Goal: Navigation & Orientation: Go to known website

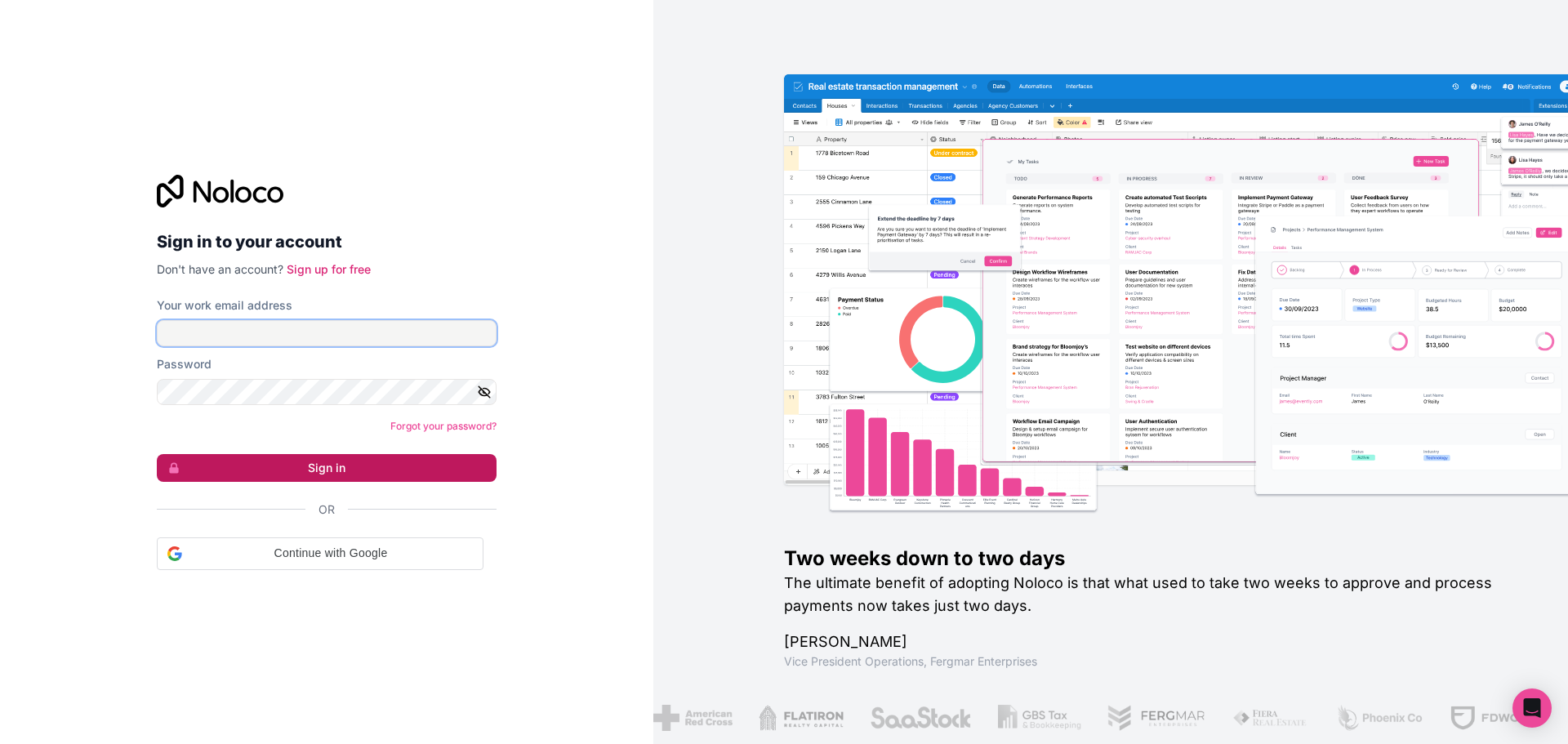
type input "**********"
click at [367, 472] on button "Sign in" at bounding box center [327, 468] width 340 height 28
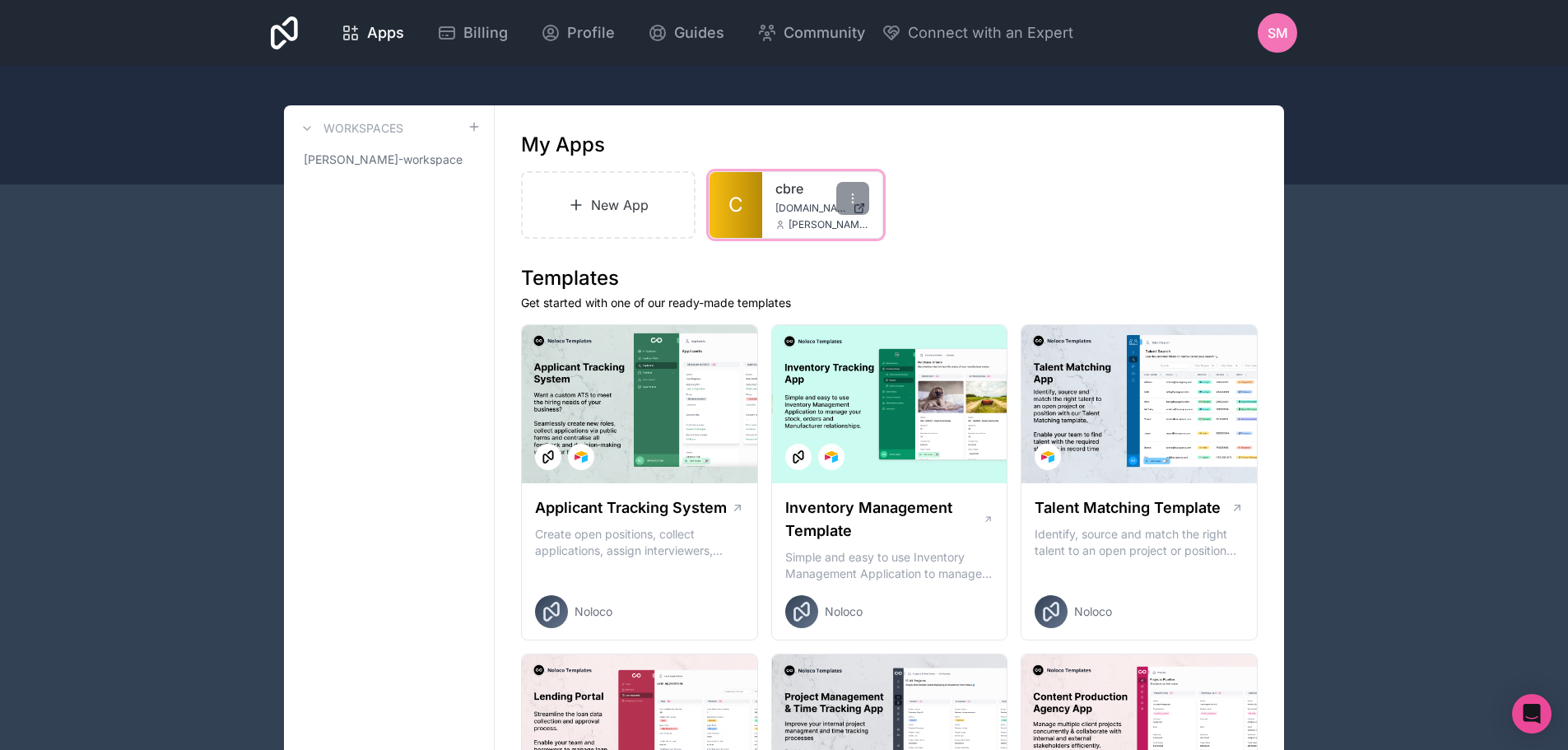
click at [798, 178] on div "cbre cbre.noloco.co simone.mancani@cbre.com" at bounding box center [822, 205] width 120 height 66
click at [787, 205] on span "cbre.noloco.co" at bounding box center [811, 208] width 71 height 13
click at [815, 215] on div "cbre cbre.noloco.co simone.mancani@cbre.com" at bounding box center [822, 205] width 120 height 66
click at [789, 205] on span "cbre.noloco.co" at bounding box center [811, 208] width 71 height 13
